Goal: Navigation & Orientation: Find specific page/section

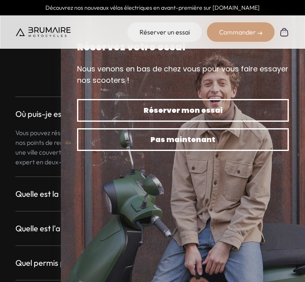
scroll to position [2361, 0]
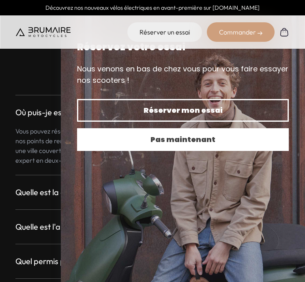
click at [141, 144] on span "Pas maintenant" at bounding box center [183, 139] width 184 height 11
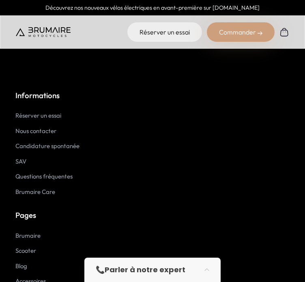
scroll to position [4242, 0]
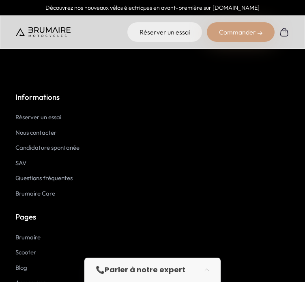
click at [48, 144] on link "Candidature spontanée" at bounding box center [47, 148] width 64 height 8
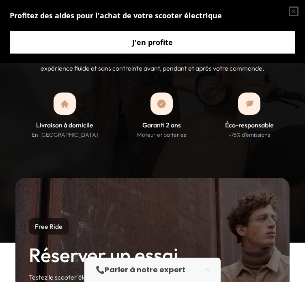
scroll to position [706, 0]
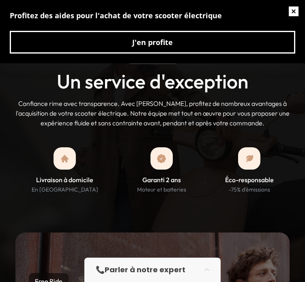
click at [296, 12] on button "button" at bounding box center [294, 11] width 23 height 23
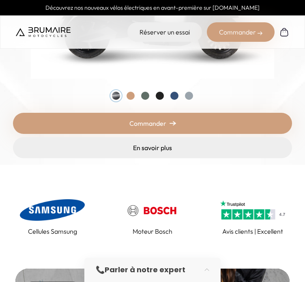
scroll to position [0, 0]
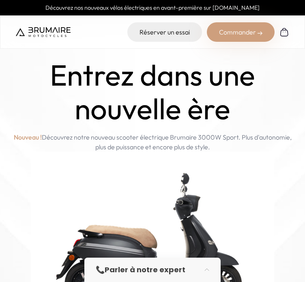
click at [45, 35] on img at bounding box center [43, 32] width 55 height 10
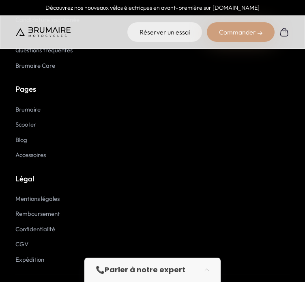
scroll to position [4373, 0]
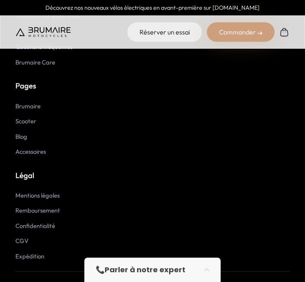
click at [32, 102] on link "Brumaire" at bounding box center [27, 106] width 25 height 8
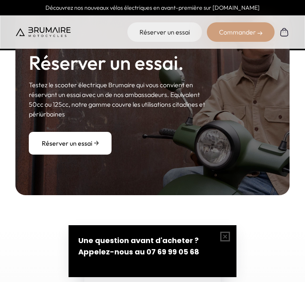
scroll to position [954, 0]
